Goal: Entertainment & Leisure: Consume media (video, audio)

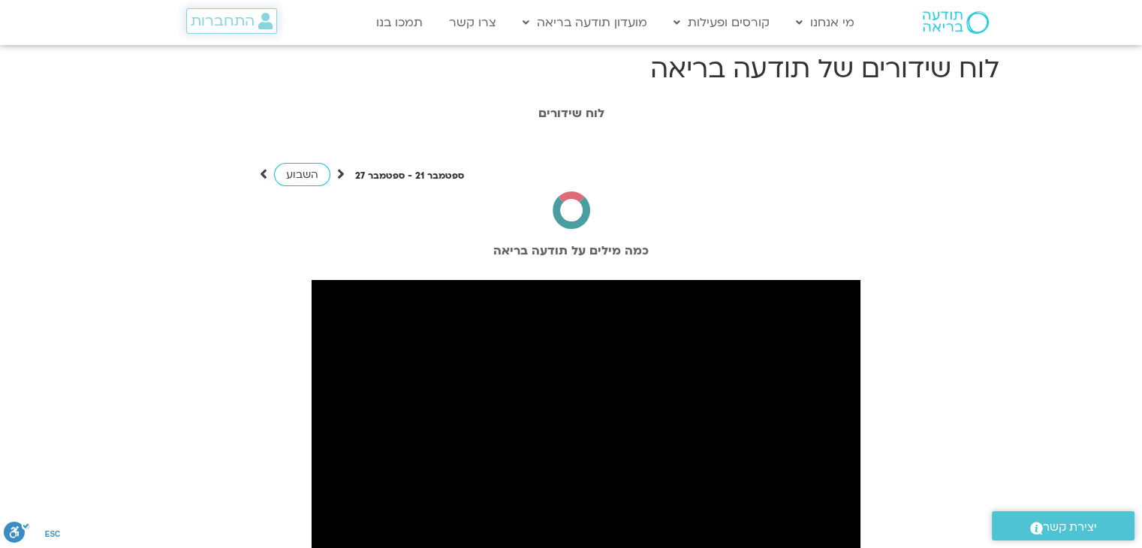
click at [225, 31] on link "התחברות" at bounding box center [231, 21] width 91 height 26
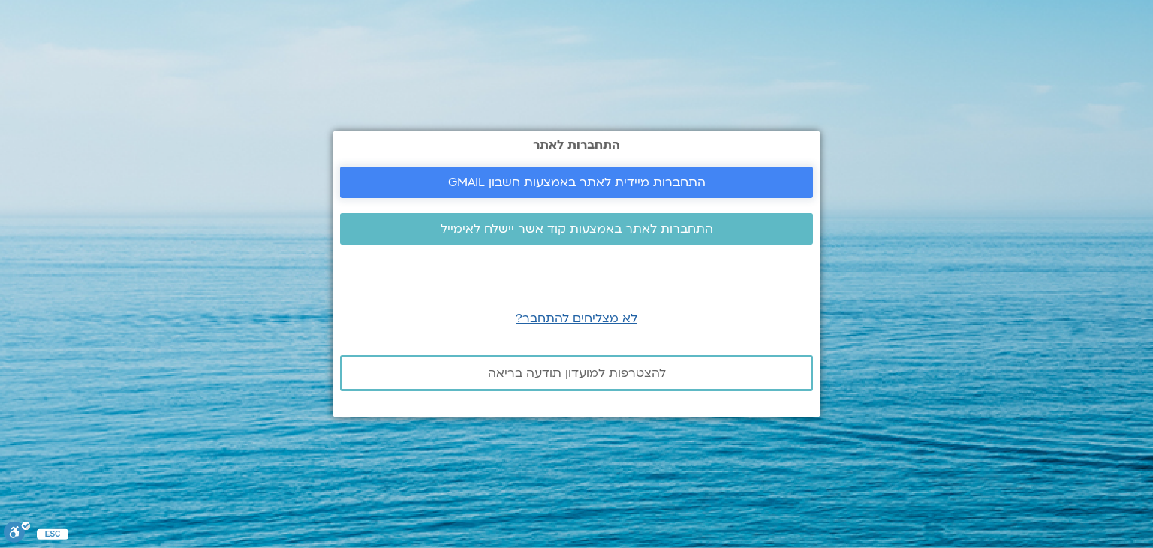
click at [484, 187] on span "התחברות מיידית לאתר באמצעות חשבון GMAIL" at bounding box center [577, 183] width 258 height 14
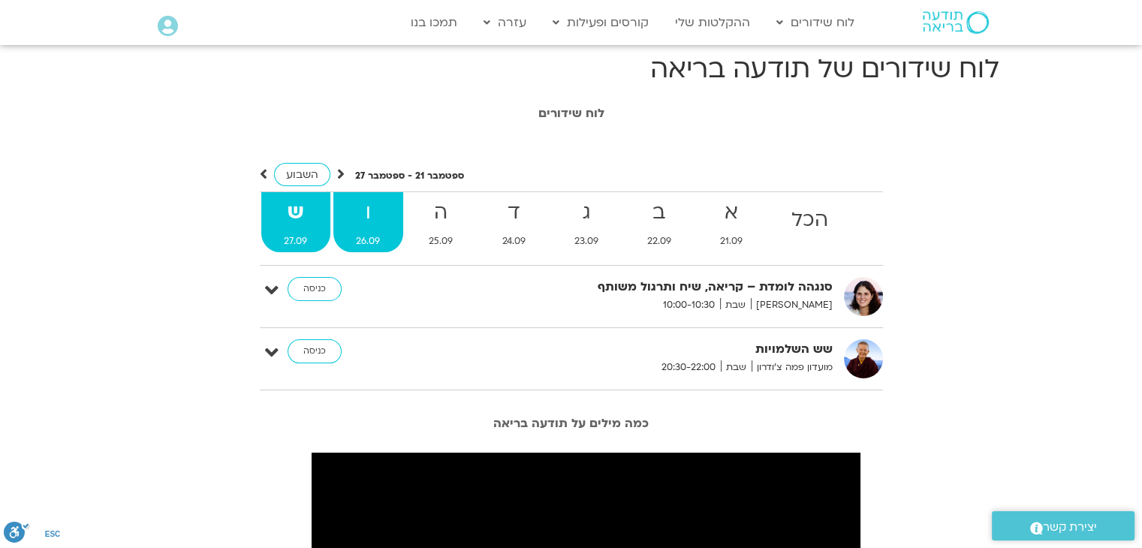
click at [386, 218] on strong "ו" at bounding box center [368, 213] width 70 height 34
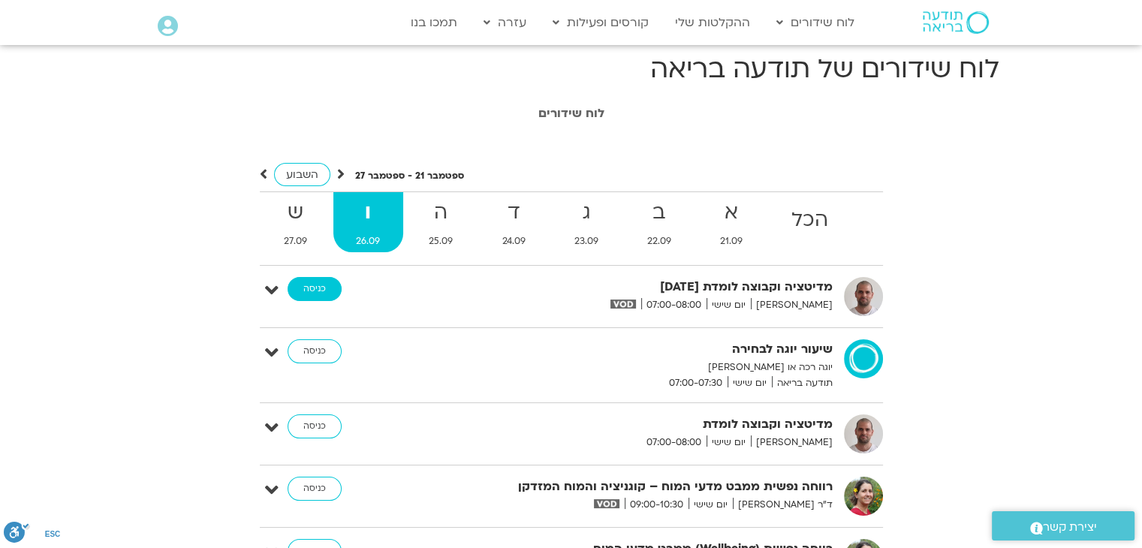
click at [304, 290] on link "כניסה" at bounding box center [315, 289] width 54 height 24
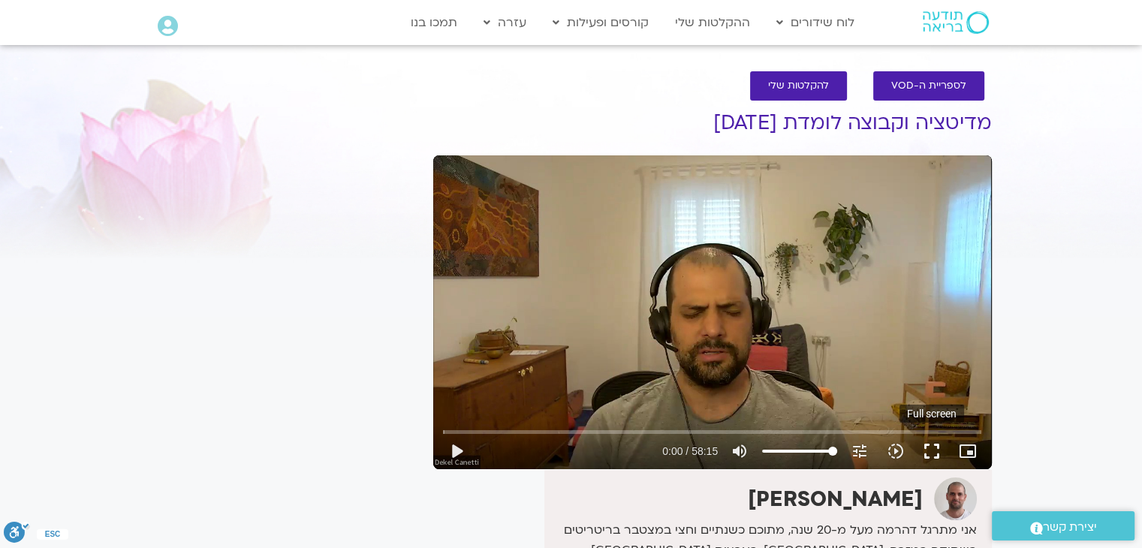
click at [931, 460] on button "fullscreen" at bounding box center [932, 451] width 36 height 36
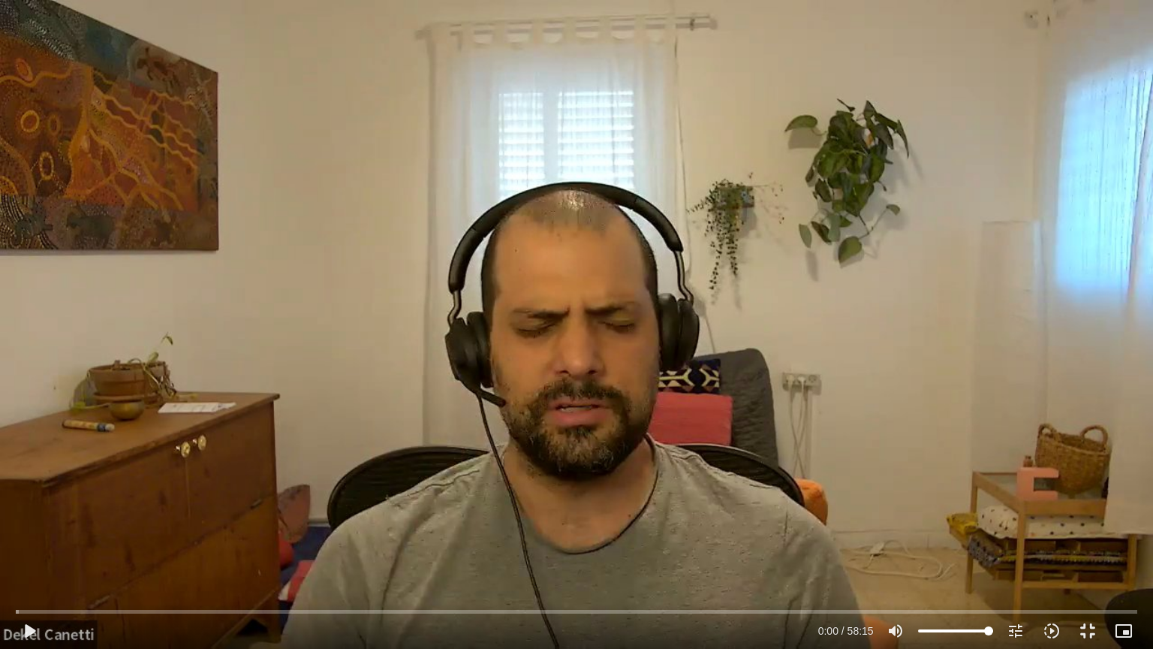
click at [861, 460] on div "Skip Ad 45:02 play_arrow 0:00 / 58:15 volume_up Mute tune Resolution Auto 720p …" at bounding box center [576, 324] width 1153 height 649
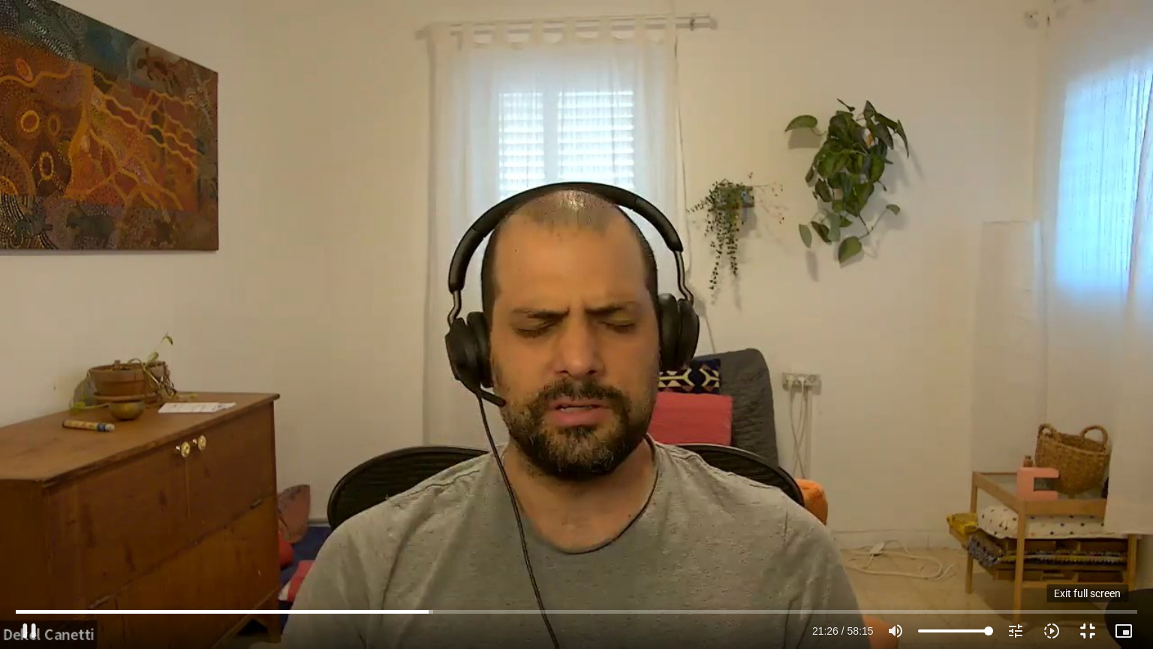
click at [1086, 547] on button "fullscreen_exit" at bounding box center [1088, 631] width 36 height 36
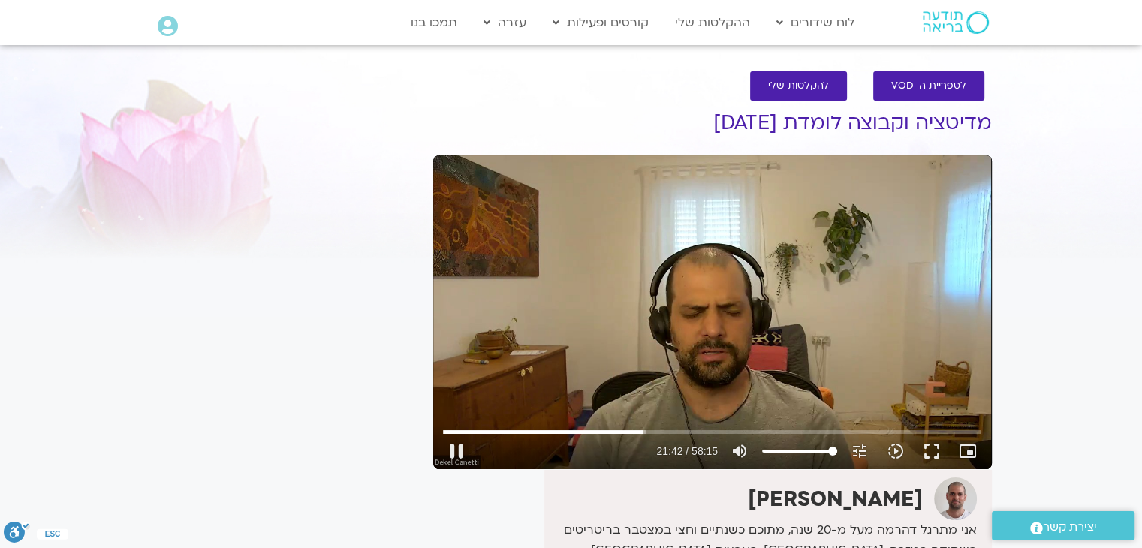
click at [621, 282] on div "Skip Ad 55:31 pause 21:42 / 58:15 volume_up Mute tune Resolution Auto 720p slow…" at bounding box center [712, 312] width 559 height 314
type input "1302.184572"
